Goal: Information Seeking & Learning: Learn about a topic

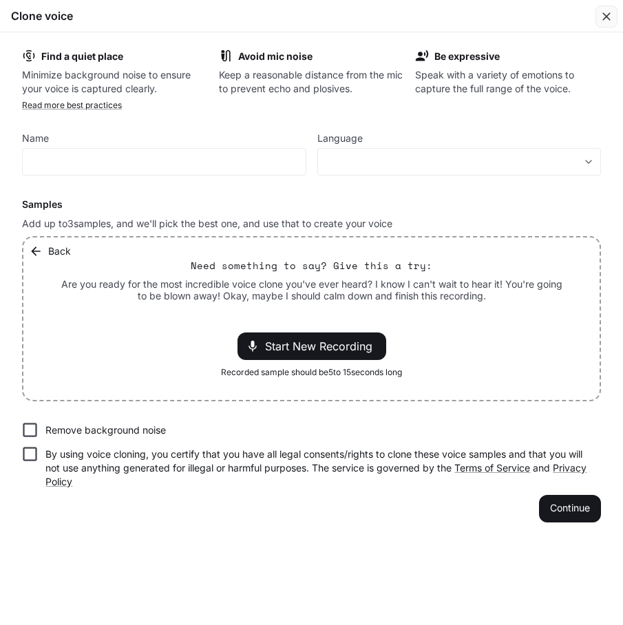
click at [605, 17] on icon "button" at bounding box center [606, 16] width 8 height 8
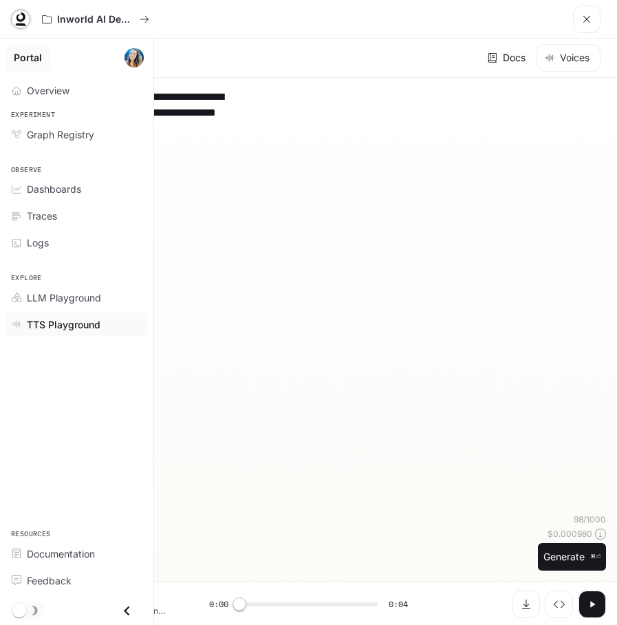
click at [17, 20] on icon at bounding box center [21, 17] width 9 height 10
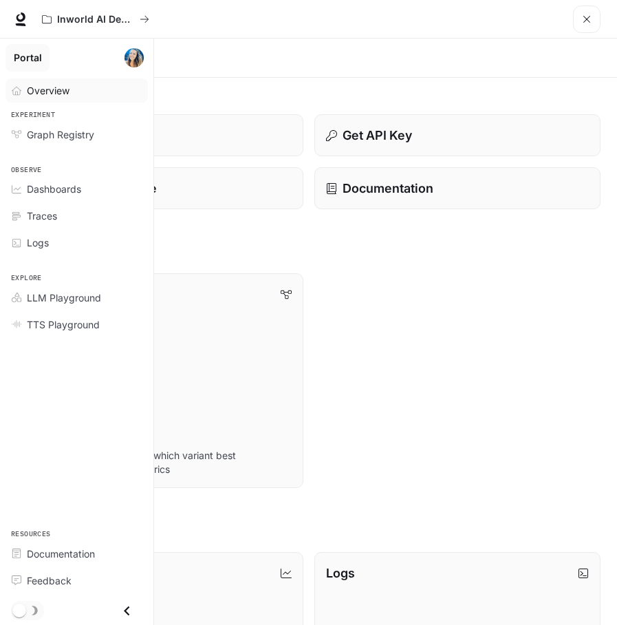
click at [40, 83] on span "Overview" at bounding box center [48, 90] width 43 height 14
click at [43, 551] on span "Documentation" at bounding box center [61, 554] width 68 height 14
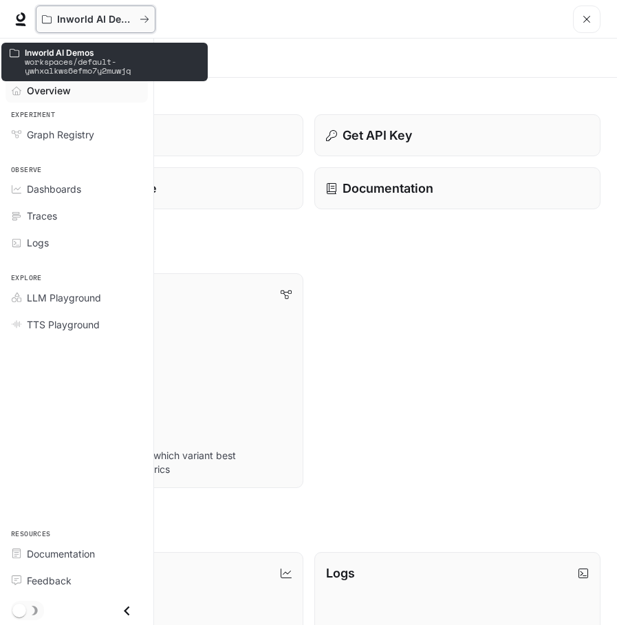
click at [92, 14] on p "Inworld AI Demos" at bounding box center [95, 20] width 77 height 12
